Goal: Information Seeking & Learning: Compare options

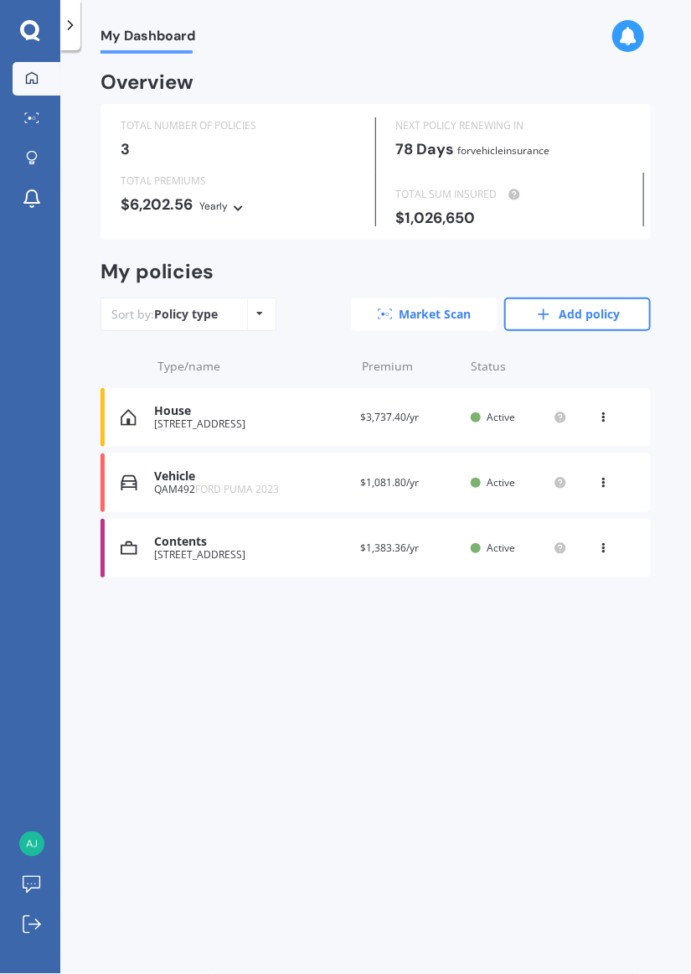
click at [405, 314] on link "Market Scan" at bounding box center [424, 314] width 147 height 34
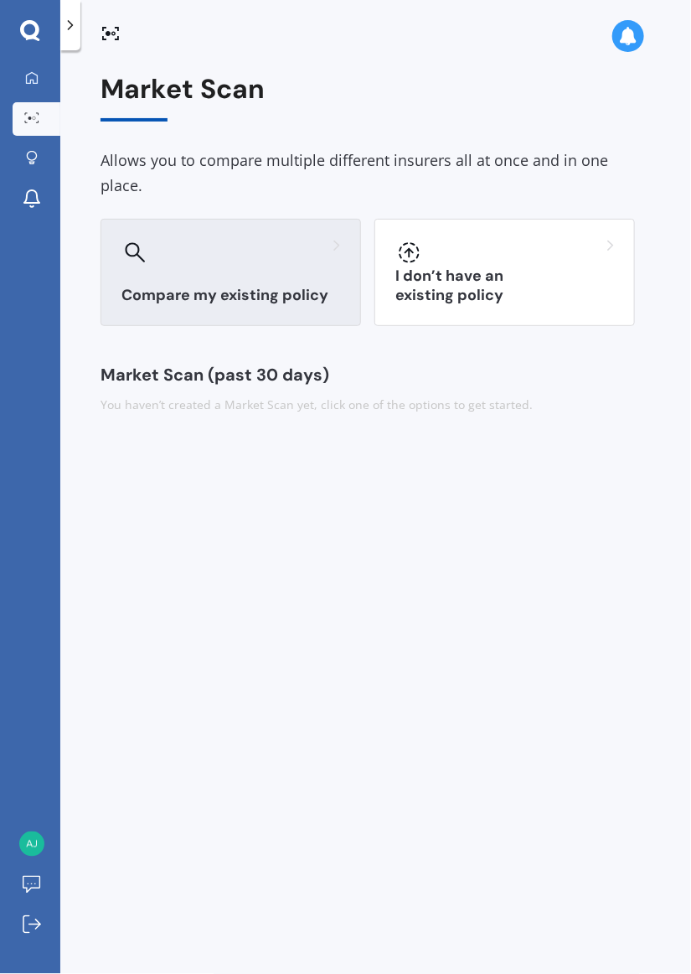
click at [186, 286] on h3 "Compare my existing policy" at bounding box center [230, 295] width 219 height 19
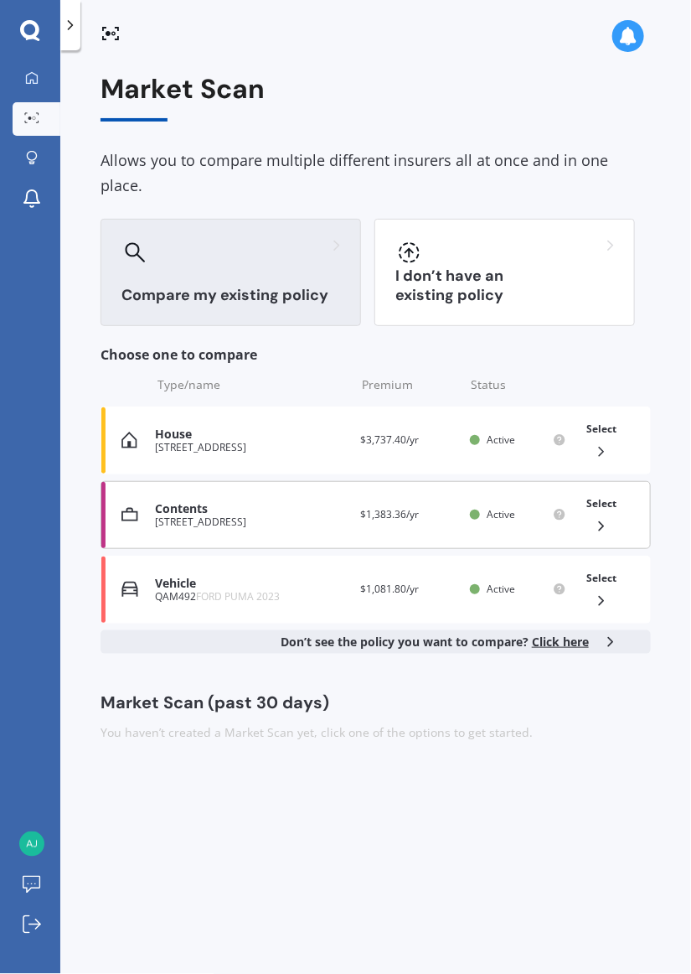
click at [610, 490] on div "Select" at bounding box center [602, 515] width 44 height 53
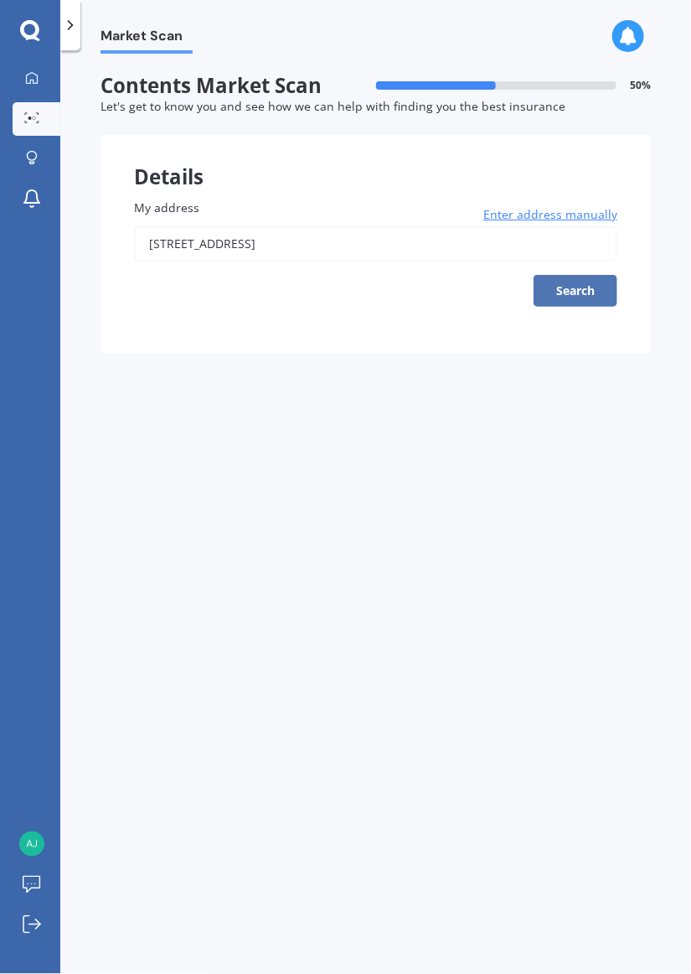
click at [594, 294] on button "Search" at bounding box center [576, 291] width 84 height 32
type input "[STREET_ADDRESS]"
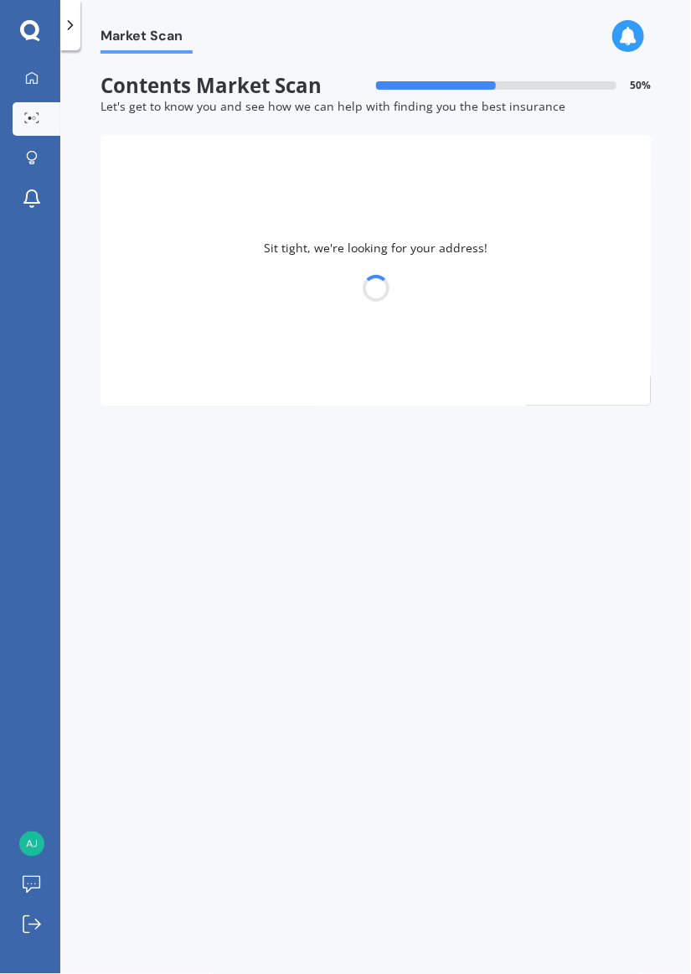
select select "19"
select select "02"
select select "1985"
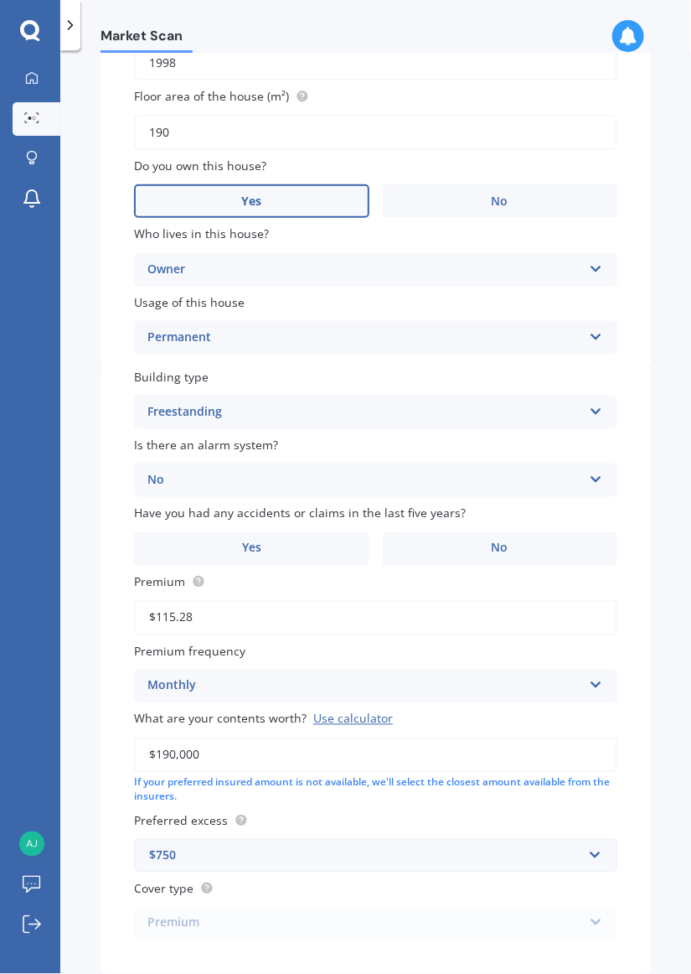
scroll to position [418, 0]
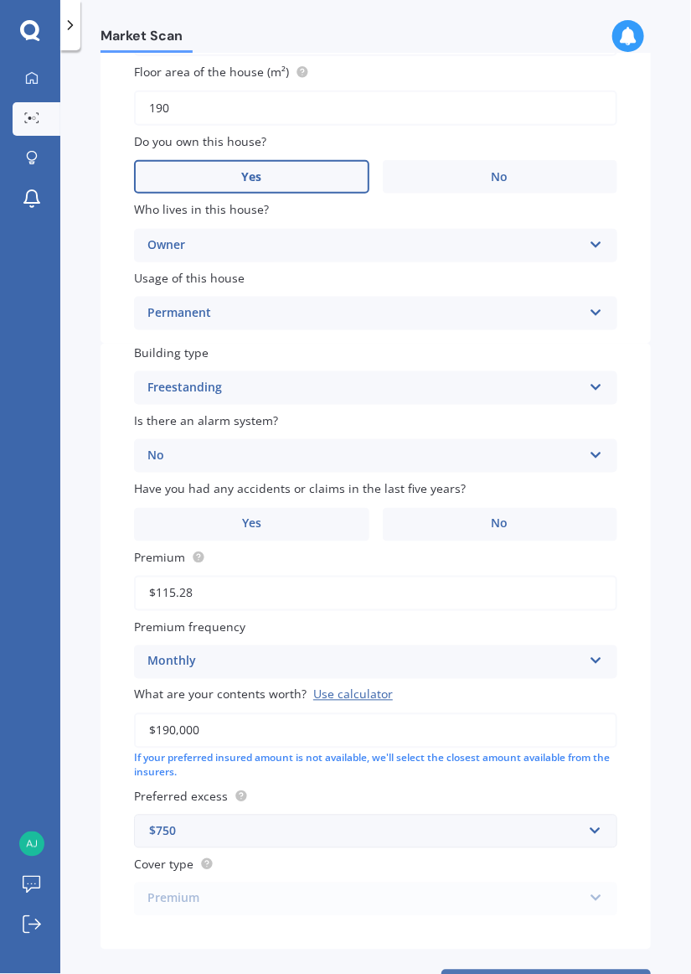
click at [580, 973] on button "Next" at bounding box center [546, 985] width 209 height 32
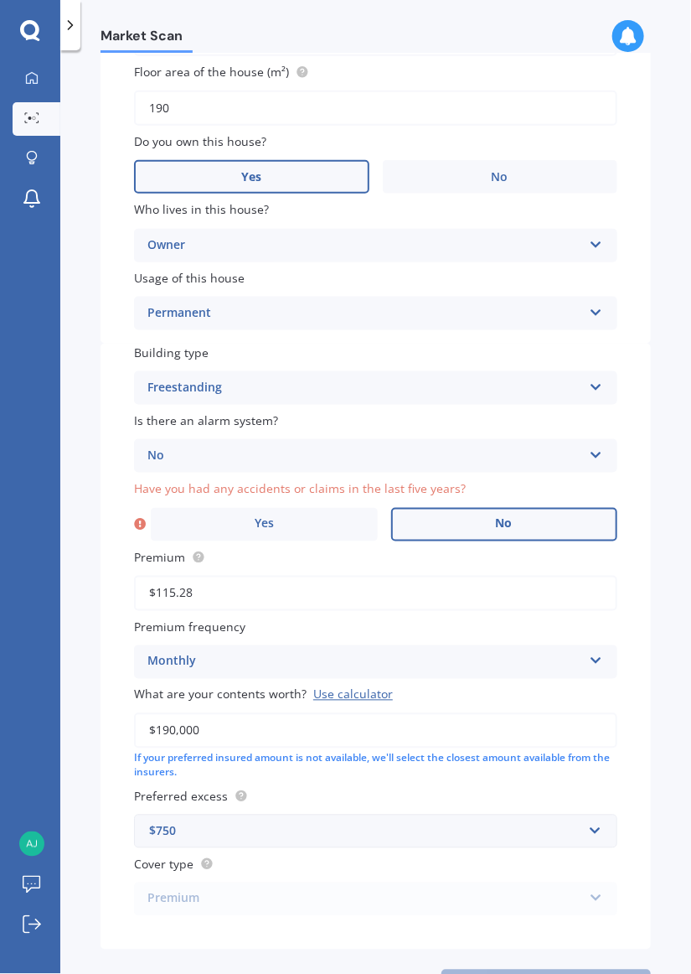
click at [553, 528] on label "No" at bounding box center [504, 525] width 227 height 34
click at [0, 0] on input "No" at bounding box center [0, 0] width 0 height 0
click at [583, 973] on button "Next" at bounding box center [546, 985] width 209 height 32
select select "19"
select select "02"
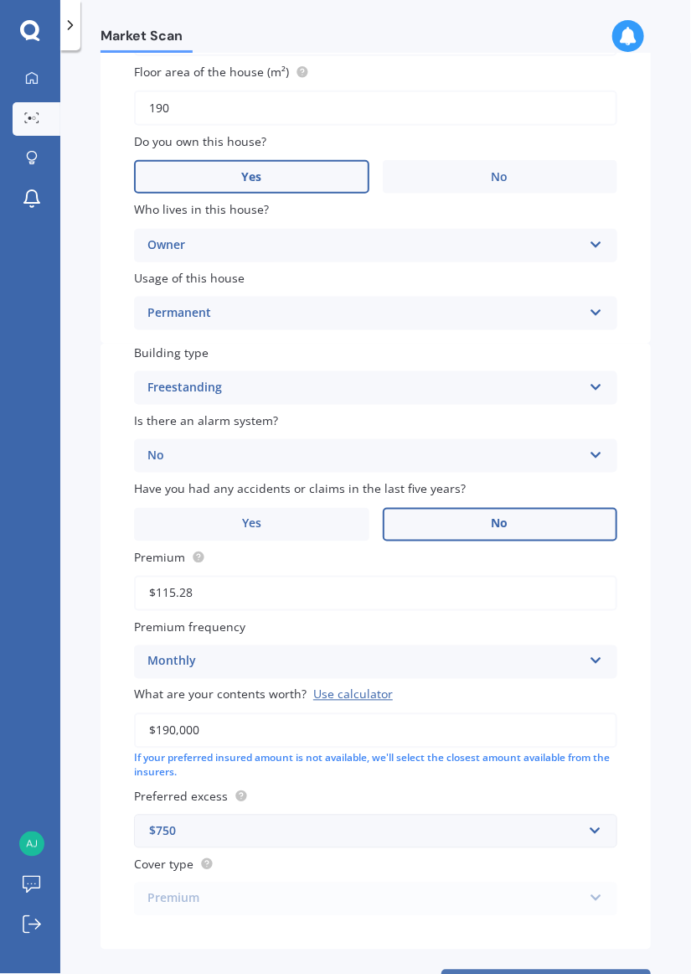
select select "1985"
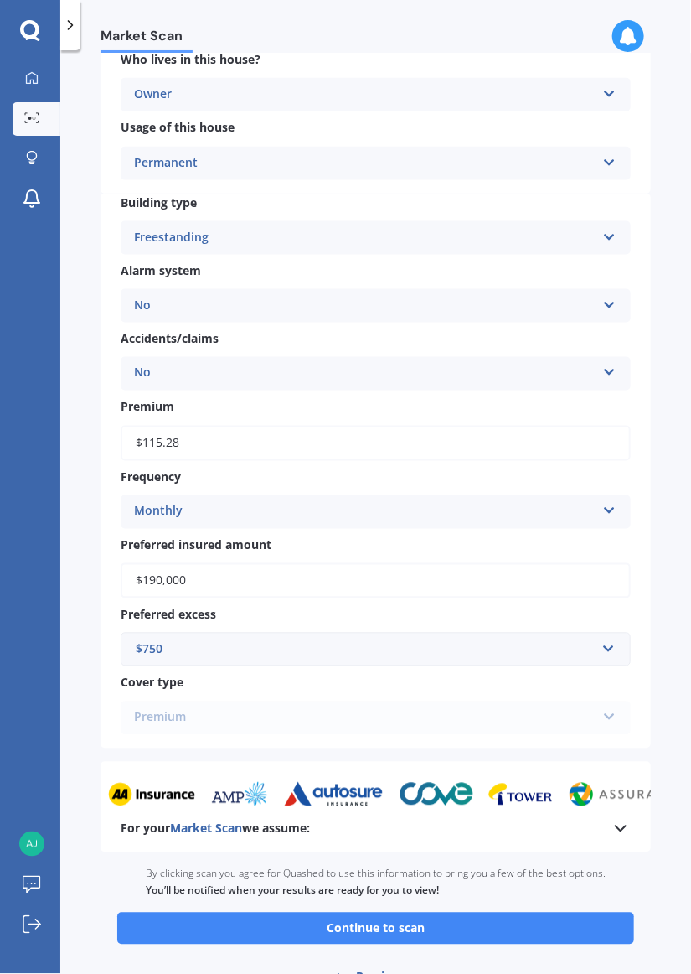
scroll to position [536, 0]
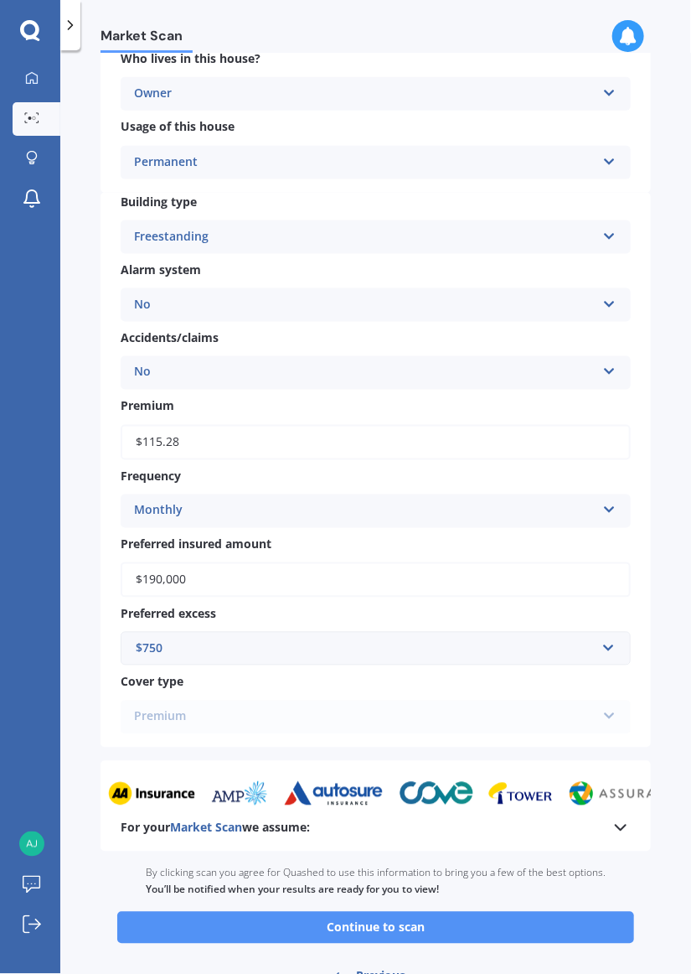
click at [567, 928] on button "Continue to scan" at bounding box center [375, 928] width 517 height 32
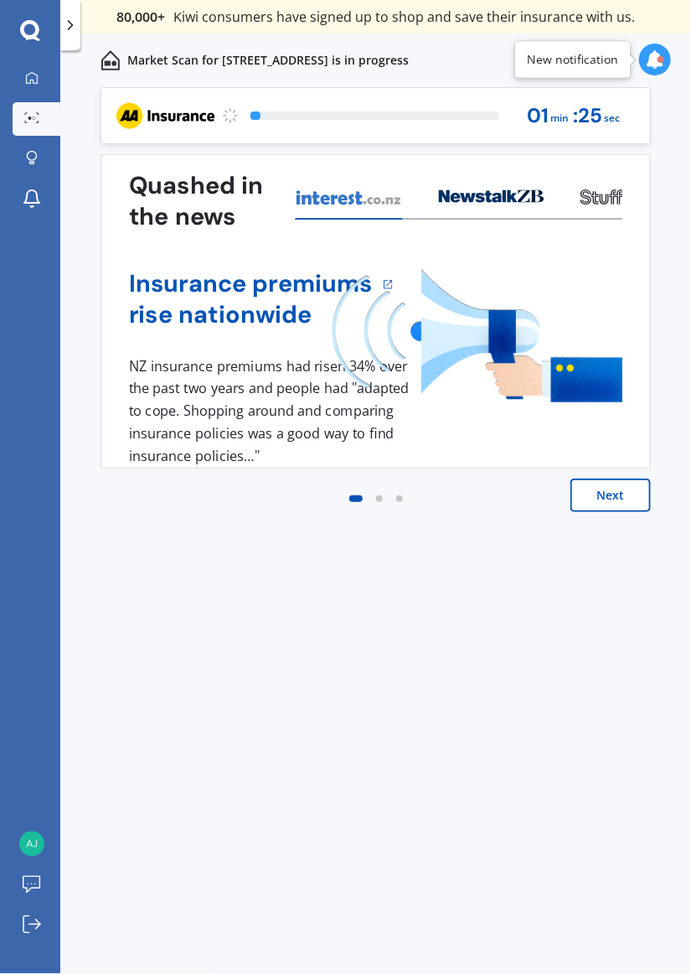
click at [600, 502] on button "Next" at bounding box center [611, 495] width 80 height 34
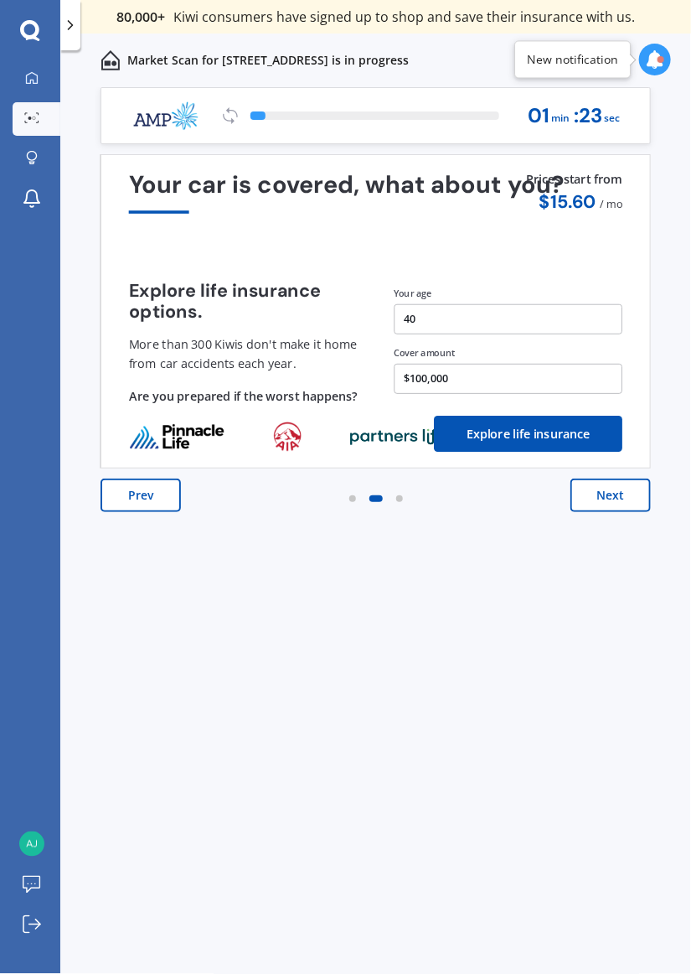
click at [607, 489] on button "Next" at bounding box center [611, 495] width 80 height 34
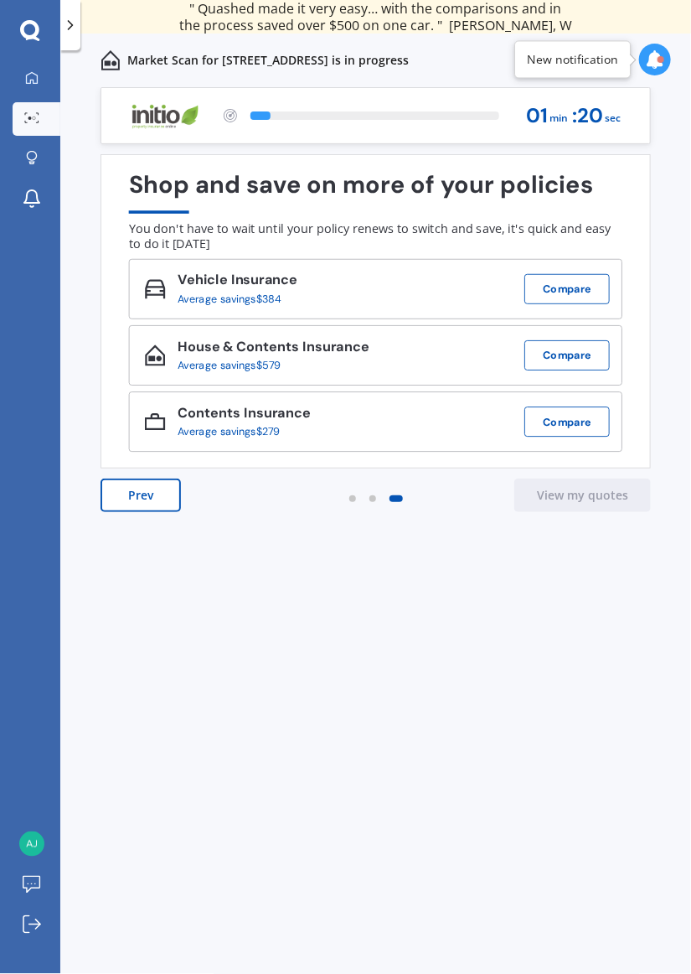
click at [139, 494] on button "Prev" at bounding box center [141, 495] width 80 height 34
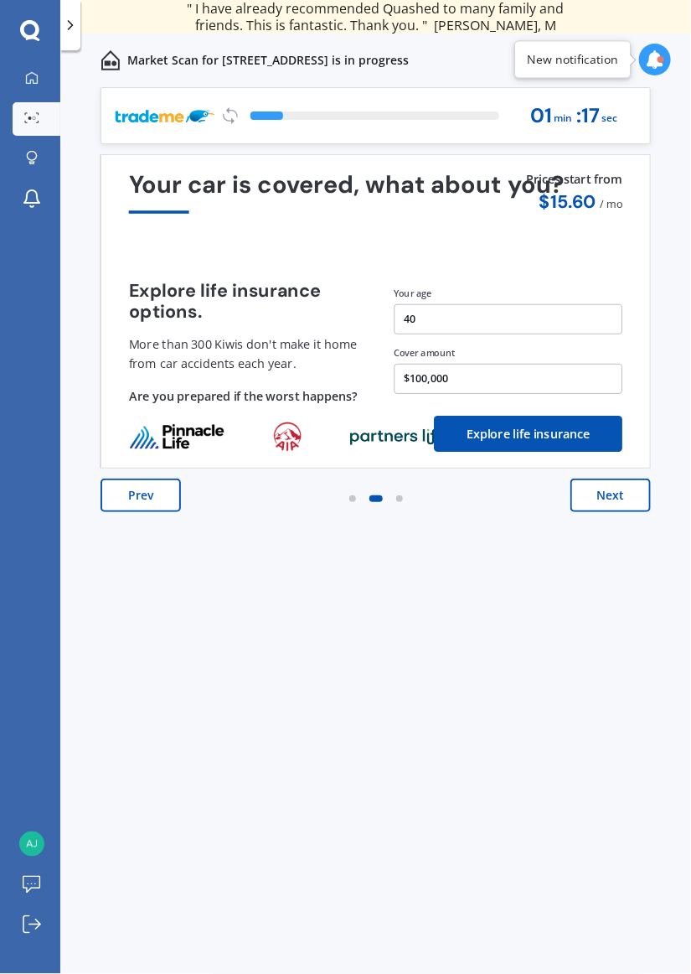
click at [618, 493] on button "Next" at bounding box center [611, 495] width 80 height 34
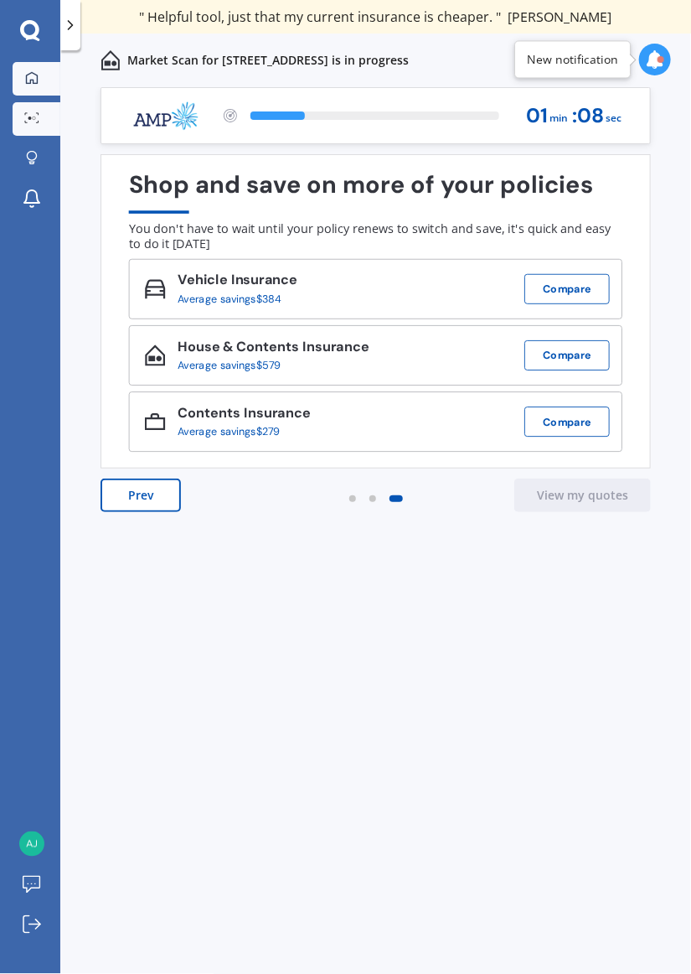
click at [33, 64] on link "My Dashboard" at bounding box center [37, 79] width 48 height 34
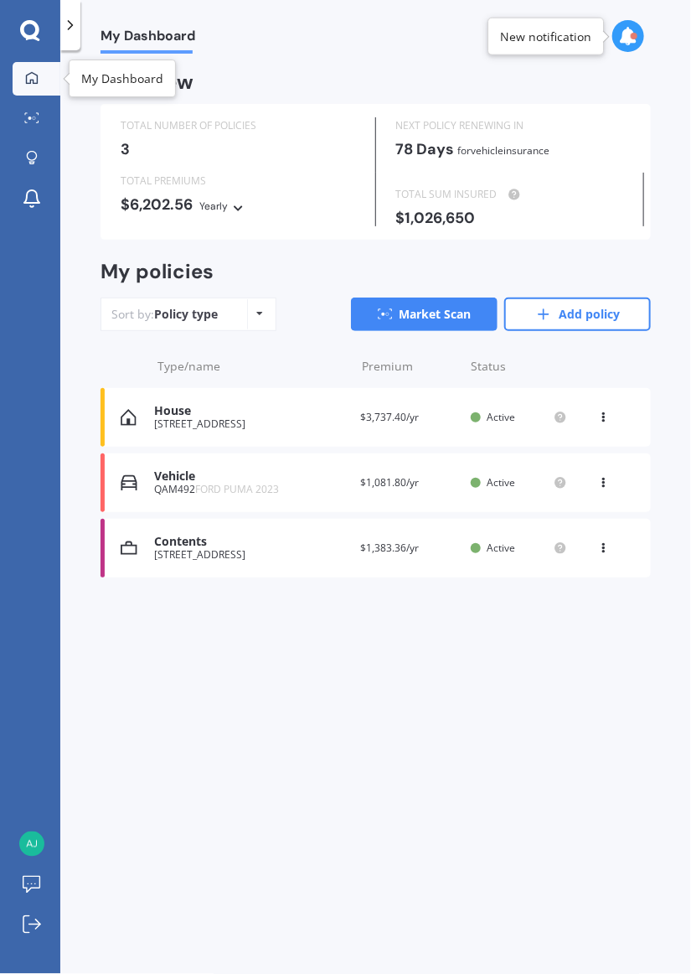
click at [604, 550] on icon at bounding box center [604, 545] width 12 height 10
click at [201, 567] on div "Contents [STREET_ADDRESS] Provider Renewal date [DATE] Premium $1,383.36/yr You…" at bounding box center [376, 548] width 551 height 59
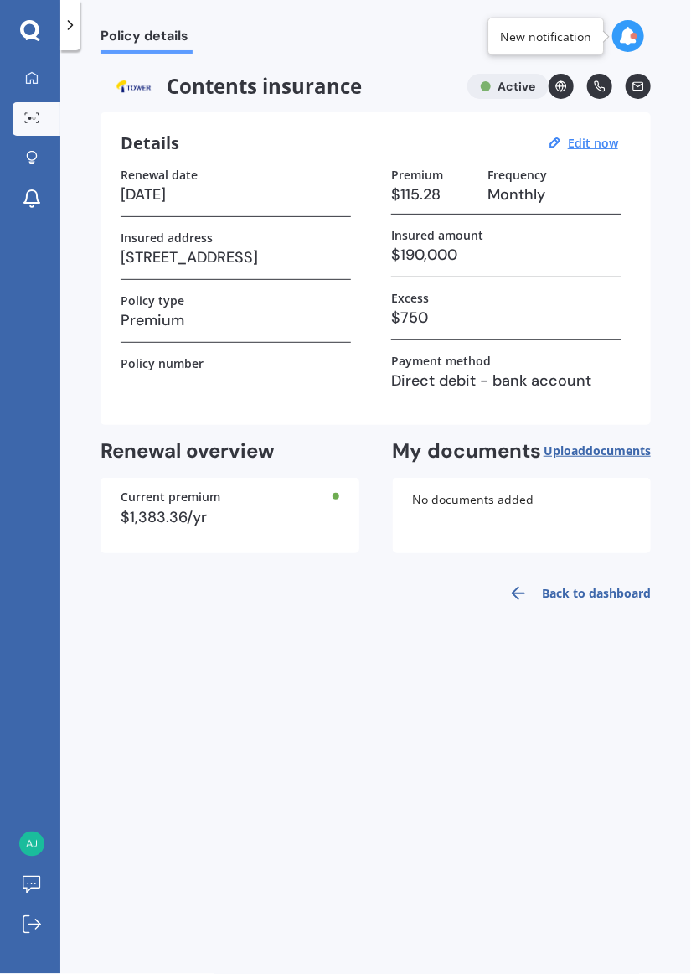
click at [26, 113] on icon at bounding box center [26, 114] width 3 height 2
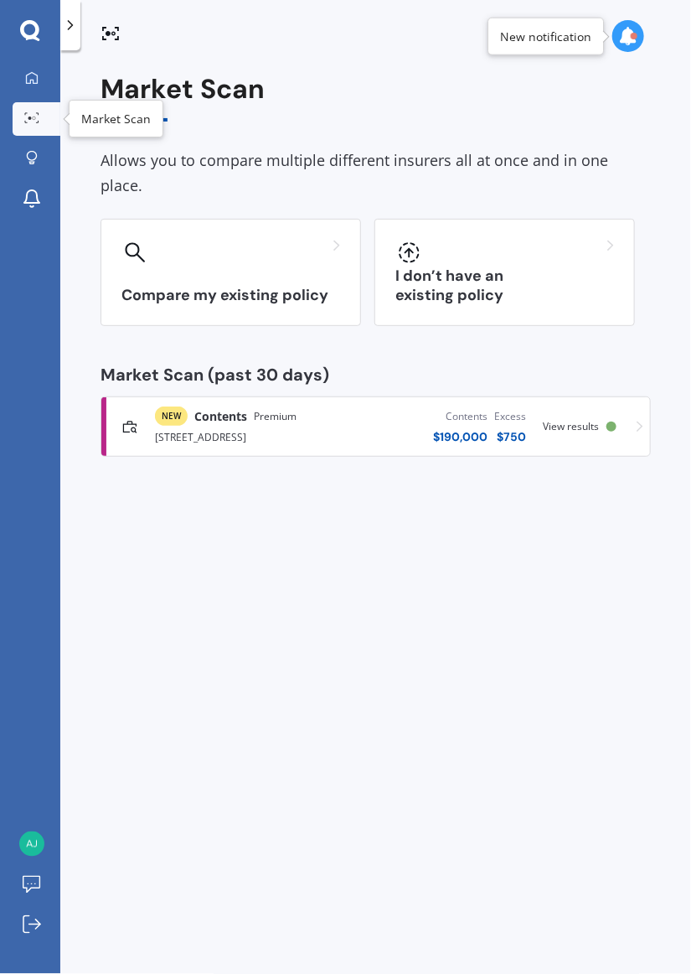
click at [204, 406] on div "NEW Contents Premium" at bounding box center [226, 415] width 142 height 19
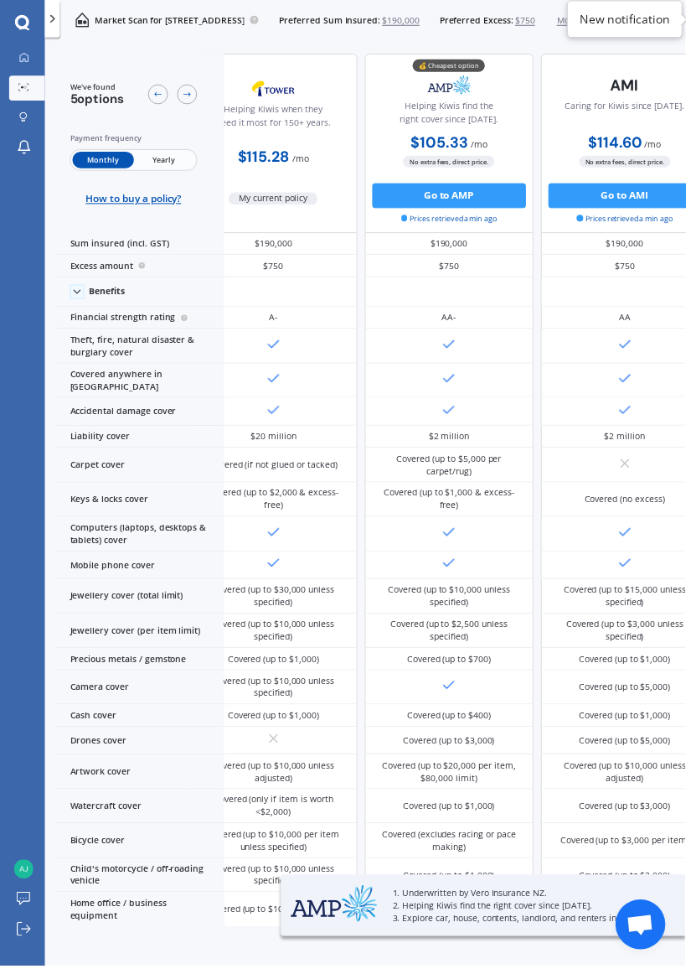
scroll to position [0, 47]
